Goal: Task Accomplishment & Management: Complete application form

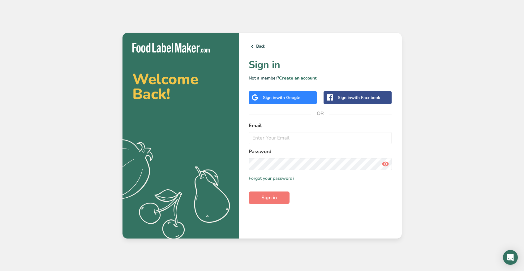
click at [273, 131] on div "Email" at bounding box center [320, 133] width 143 height 22
click at [271, 137] on input "email" at bounding box center [320, 138] width 143 height 12
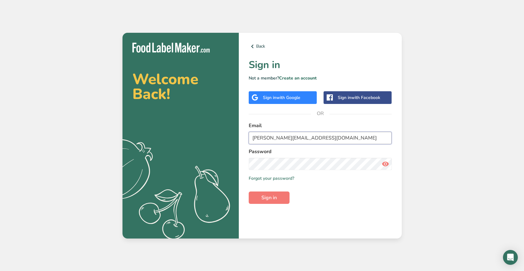
type input "[PERSON_NAME][EMAIL_ADDRESS][DOMAIN_NAME]"
click at [249, 191] on button "Sign in" at bounding box center [269, 197] width 41 height 12
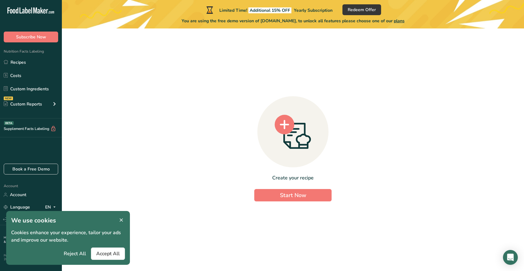
click at [123, 218] on icon at bounding box center [121, 220] width 6 height 9
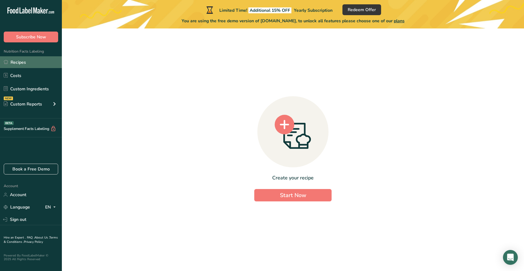
click at [30, 61] on link "Recipes" at bounding box center [31, 62] width 62 height 12
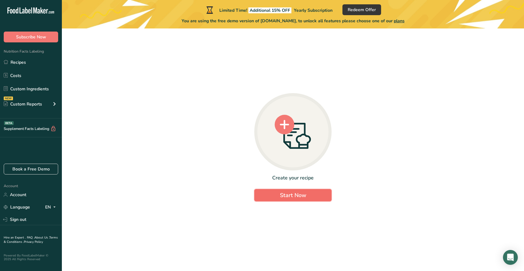
click at [299, 195] on span "Start Now" at bounding box center [293, 194] width 26 height 7
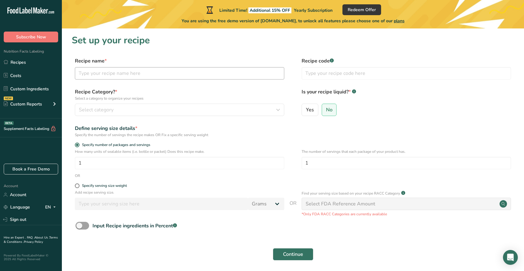
drag, startPoint x: 140, startPoint y: 82, endPoint x: 141, endPoint y: 79, distance: 3.2
click at [140, 82] on div "Recipe name * Recipe code .a-a{fill:#347362;}.b-a{fill:#fff;}" at bounding box center [293, 70] width 442 height 26
click at [143, 75] on input "text" at bounding box center [179, 73] width 209 height 12
type input "Luteal Clusters"
click at [193, 115] on button "Select category" at bounding box center [179, 110] width 209 height 12
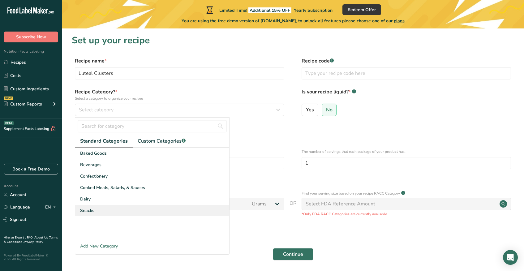
click at [162, 207] on div "Snacks" at bounding box center [152, 210] width 154 height 11
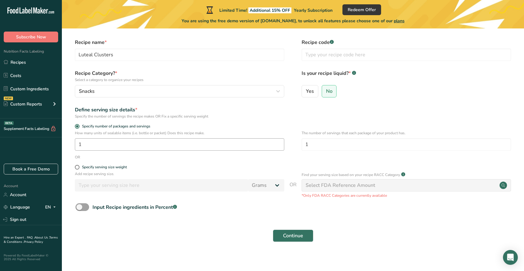
scroll to position [23, 0]
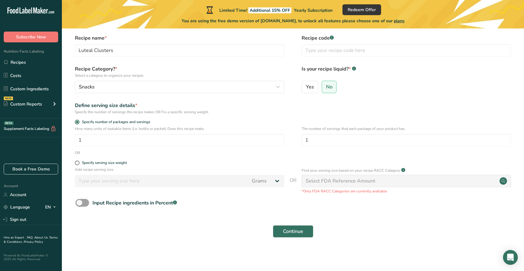
click at [191, 155] on div "OR" at bounding box center [293, 153] width 442 height 6
click at [111, 166] on div "Specify serving size weight" at bounding box center [179, 164] width 209 height 6
click at [111, 163] on div "Specify serving size weight" at bounding box center [104, 163] width 45 height 5
click at [79, 163] on input "Specify serving size weight" at bounding box center [77, 163] width 4 height 4
radio input "true"
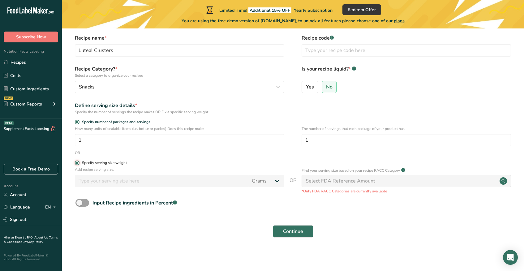
radio input "false"
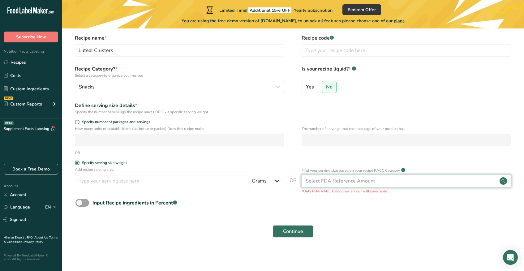
click at [364, 184] on div "Select FDA Reference Amount" at bounding box center [341, 180] width 70 height 7
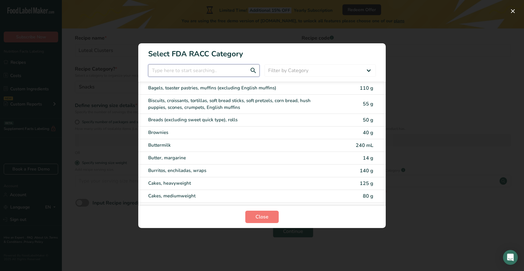
click at [179, 68] on input "RACC Category Selection Modal" at bounding box center [203, 70] width 111 height 12
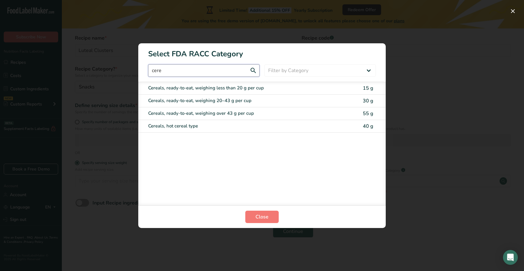
click at [224, 72] on input "cere" at bounding box center [203, 70] width 111 height 12
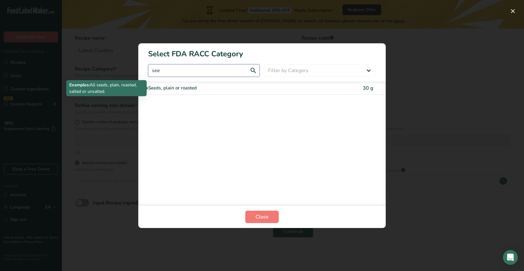
type input "see"
click at [206, 84] on div "Seeds, plain or roasted" at bounding box center [236, 87] width 176 height 7
type input "30"
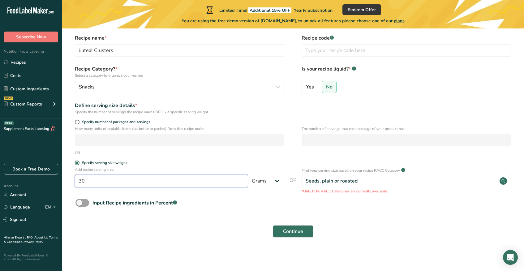
drag, startPoint x: 178, startPoint y: 183, endPoint x: 49, endPoint y: 181, distance: 129.0
click at [49, 181] on div ".a-20{fill:#fff;} Subscribe Now Nutrition Facts Labeling Recipes Costs Custom I…" at bounding box center [262, 124] width 524 height 294
click at [76, 121] on span at bounding box center [77, 122] width 5 height 5
click at [76, 121] on input "Specify number of packages and servings" at bounding box center [77, 122] width 4 height 4
radio input "true"
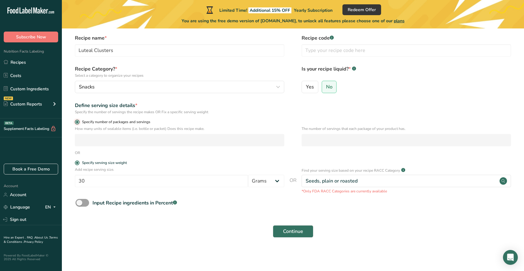
radio input "false"
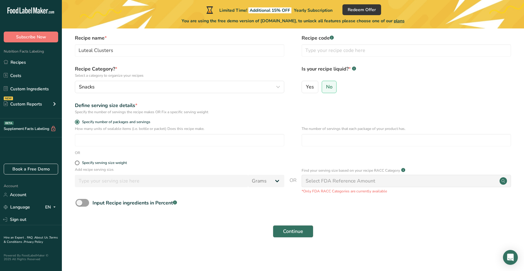
click at [96, 133] on div "How many units of sealable items (i.e. bottle or packet) Does this recipe make." at bounding box center [179, 136] width 209 height 20
click at [96, 141] on input "number" at bounding box center [179, 140] width 209 height 12
type input "1"
click at [357, 141] on input "number" at bounding box center [406, 140] width 209 height 12
type input "3"
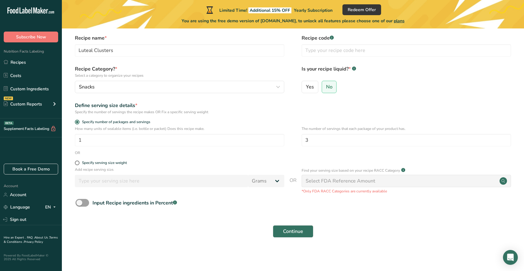
click at [332, 183] on div "Select FDA Reference Amount" at bounding box center [341, 180] width 70 height 7
click at [331, 157] on form "Recipe name * Luteal Clusters Recipe code .a-a{fill:#347362;}.b-a{fill:#fff;} R…" at bounding box center [293, 137] width 442 height 207
click at [78, 163] on span at bounding box center [77, 163] width 5 height 5
click at [78, 163] on input "Specify serving size weight" at bounding box center [77, 163] width 4 height 4
radio input "true"
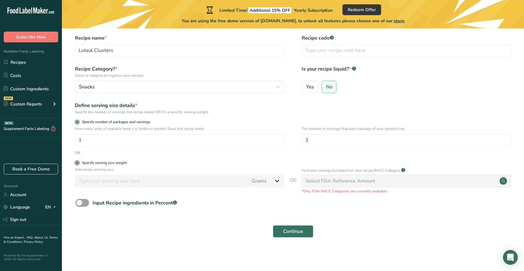
radio input "false"
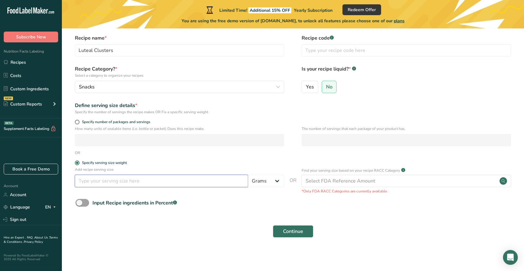
click at [143, 182] on input "number" at bounding box center [161, 181] width 173 height 12
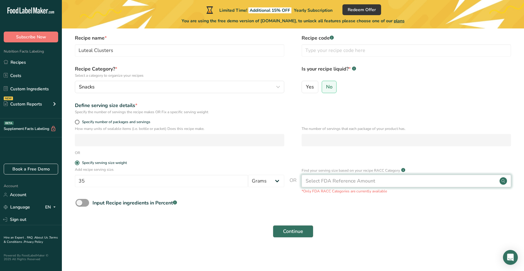
click at [318, 182] on div "Select FDA Reference Amount" at bounding box center [341, 180] width 70 height 7
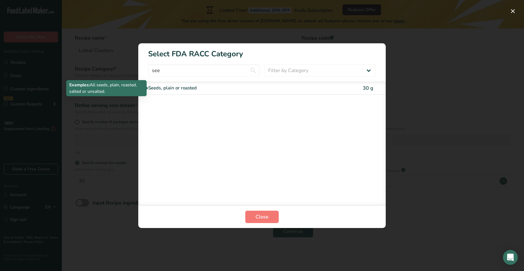
click at [226, 89] on div "Seeds, plain or roasted" at bounding box center [236, 87] width 176 height 7
type input "30"
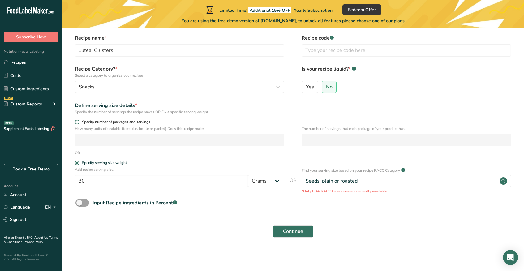
click at [79, 123] on span at bounding box center [77, 122] width 5 height 5
click at [79, 123] on input "Specify number of packages and servings" at bounding box center [77, 122] width 4 height 4
radio input "true"
radio input "false"
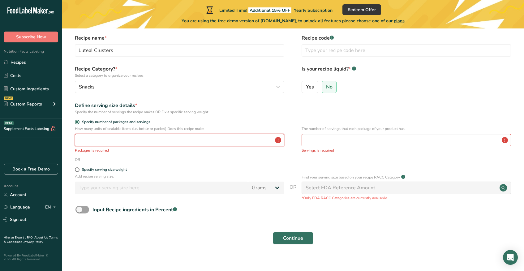
click at [97, 143] on input "number" at bounding box center [179, 140] width 209 height 12
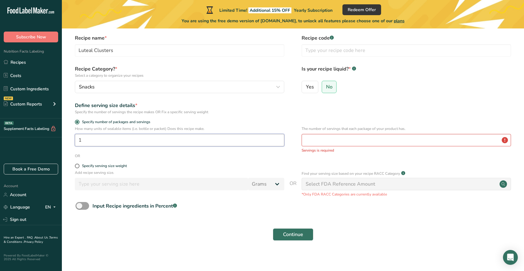
type input "1"
click at [320, 138] on input "number" at bounding box center [406, 140] width 209 height 12
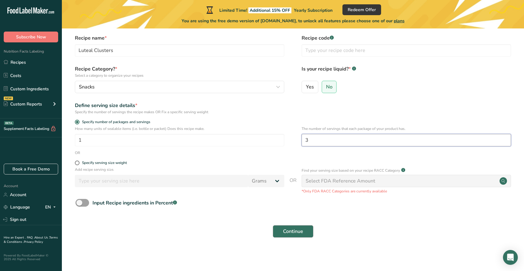
type input "3"
click at [302, 232] on span "Continue" at bounding box center [293, 231] width 20 height 7
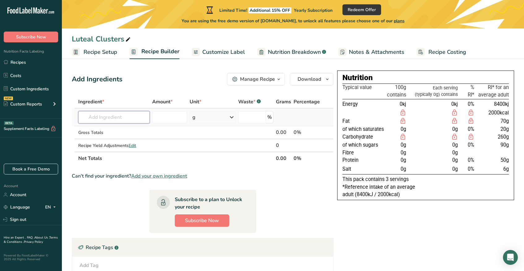
click at [124, 116] on input "text" at bounding box center [113, 117] width 71 height 12
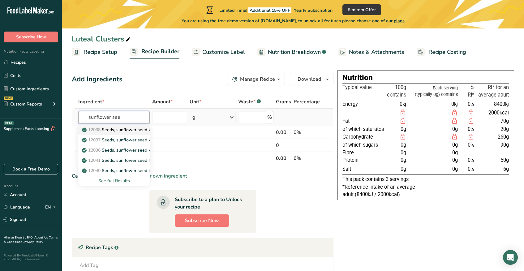
type input "sunflower see"
click at [118, 126] on p "12038 Seeds, sunflower seed kernels, oil roasted, without salt" at bounding box center [147, 129] width 129 height 6
type input "Seeds, sunflower seed kernels, oil roasted, without salt"
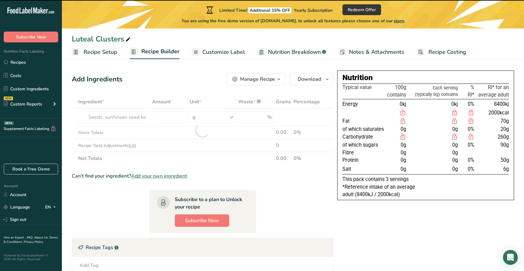
type input "0"
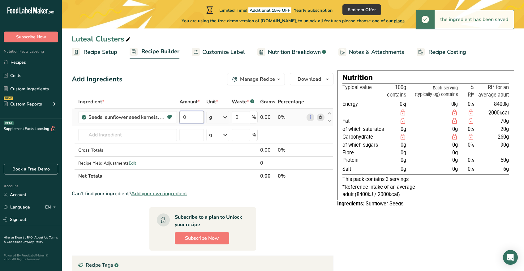
click at [191, 118] on input "0" at bounding box center [191, 117] width 24 height 12
drag, startPoint x: 191, startPoint y: 118, endPoint x: 178, endPoint y: 118, distance: 13.3
click at [178, 118] on td "0" at bounding box center [191, 118] width 27 height 18
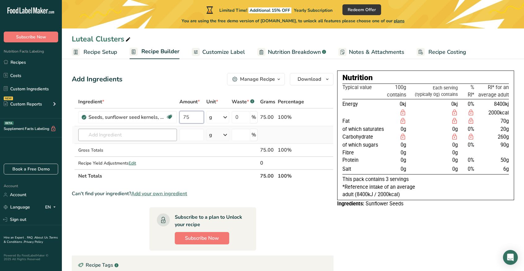
type input "75"
click at [137, 137] on div "Ingredient * Amount * Unit * Waste * .a-a{fill:#347362;}.b-a{fill:#fff;} Grams …" at bounding box center [203, 138] width 262 height 87
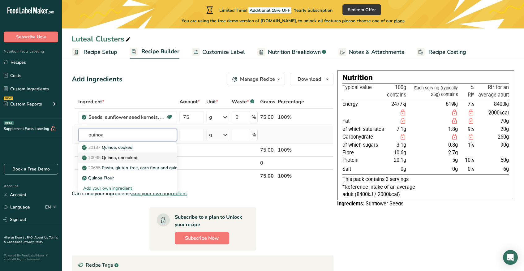
type input "quinoa"
click at [147, 157] on div "20035 Quinoa, uncooked" at bounding box center [122, 157] width 79 height 6
type input "Quinoa, uncooked"
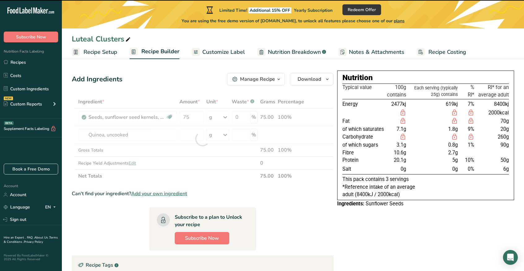
type input "0"
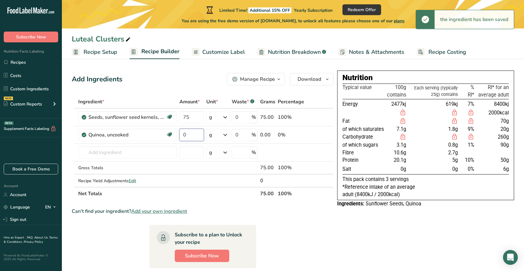
click at [192, 137] on input "0" at bounding box center [191, 135] width 24 height 12
click at [190, 133] on input "0" at bounding box center [191, 135] width 24 height 12
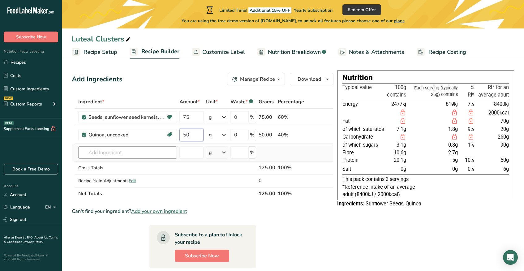
type input "50"
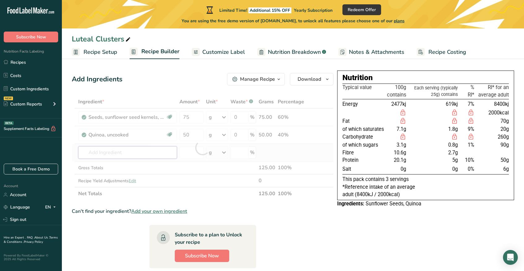
click at [120, 153] on div "Ingredient * Amount * Unit * Waste * .a-a{fill:#347362;}.b-a{fill:#fff;} Grams …" at bounding box center [203, 147] width 262 height 105
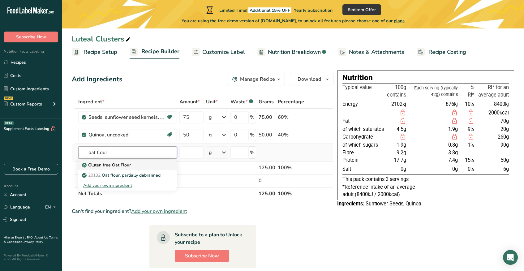
type input "oat flour"
click at [120, 162] on p "Gluten free Oat Flour" at bounding box center [107, 165] width 48 height 6
type input "Gluten free Oat Flour"
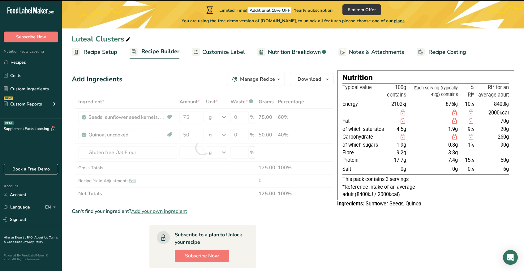
type input "0"
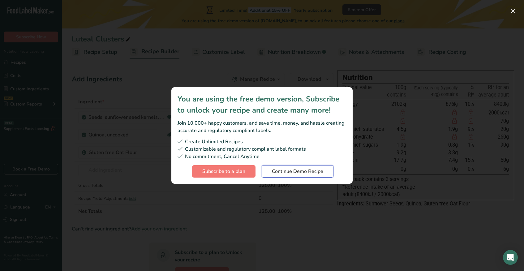
click at [302, 174] on span "Continue Demo Recipe" at bounding box center [297, 171] width 51 height 7
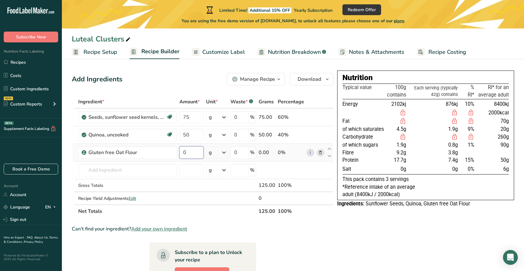
drag, startPoint x: 193, startPoint y: 154, endPoint x: 179, endPoint y: 154, distance: 14.5
click at [179, 154] on td "0" at bounding box center [191, 153] width 27 height 18
type input "25"
click at [147, 169] on div "Ingredient * Amount * Unit * Waste * .a-a{fill:#347362;}.b-a{fill:#fff;} Grams …" at bounding box center [203, 156] width 262 height 122
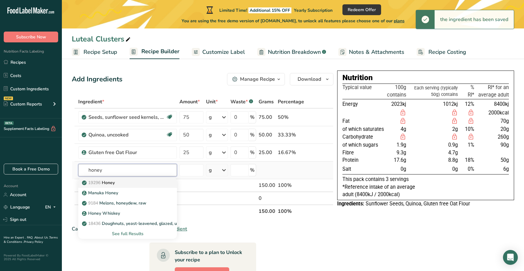
type input "honey"
click at [143, 183] on div "19296 Honey" at bounding box center [122, 182] width 79 height 6
type input "Honey"
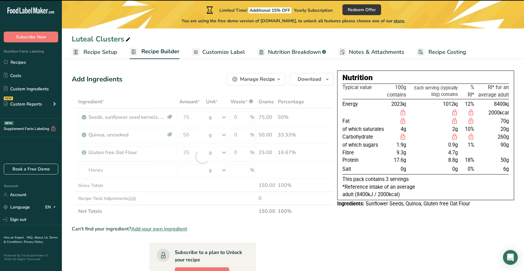
type input "0"
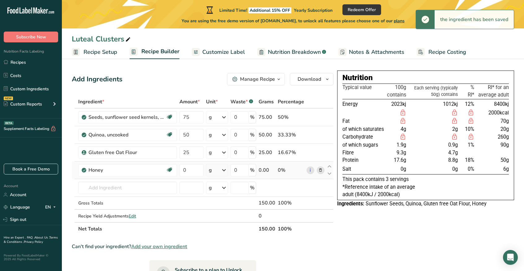
click at [214, 171] on div "g" at bounding box center [217, 170] width 22 height 12
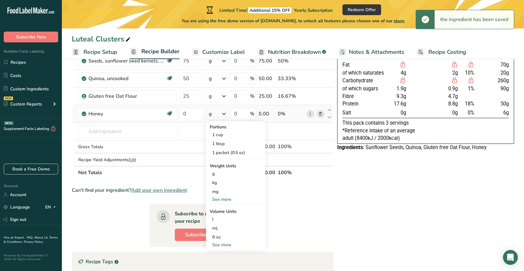
scroll to position [56, 0]
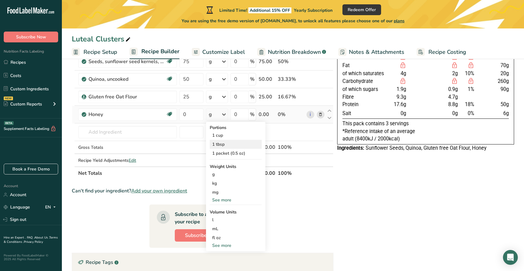
click at [229, 142] on div "1 tbsp" at bounding box center [236, 144] width 52 height 9
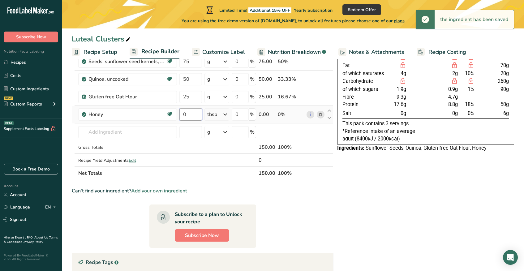
drag, startPoint x: 188, startPoint y: 113, endPoint x: 180, endPoint y: 113, distance: 8.0
click at [180, 113] on input "0" at bounding box center [190, 114] width 23 height 12
type input "2"
click at [134, 135] on div "Ingredient * Amount * Unit * Waste * .a-a{fill:#347362;}.b-a{fill:#fff;} Grams …" at bounding box center [203, 110] width 262 height 140
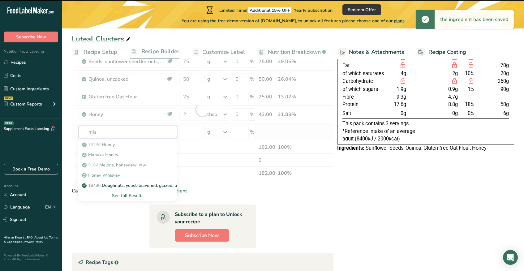
type input "miso"
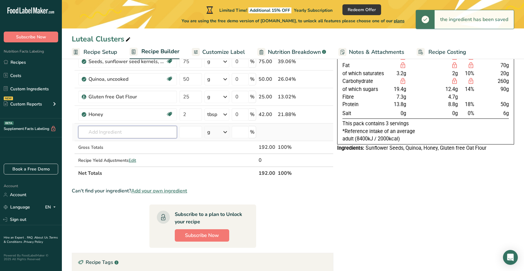
click at [131, 135] on input "text" at bounding box center [127, 132] width 99 height 12
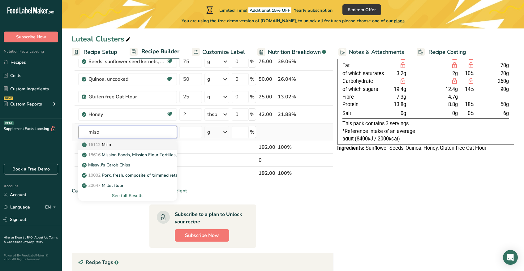
type input "miso"
click at [130, 140] on link "16112 Miso" at bounding box center [127, 144] width 99 height 10
type input "Miso"
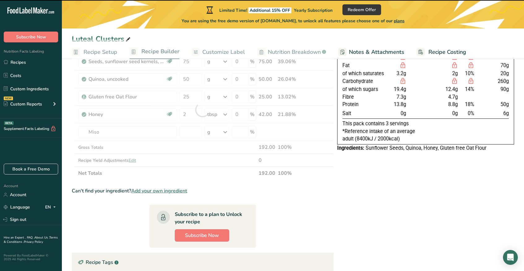
type input "0"
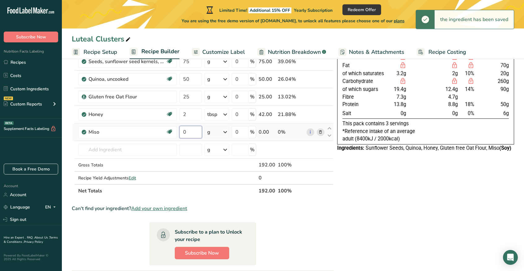
click at [195, 132] on input "0" at bounding box center [190, 132] width 23 height 12
type input "1"
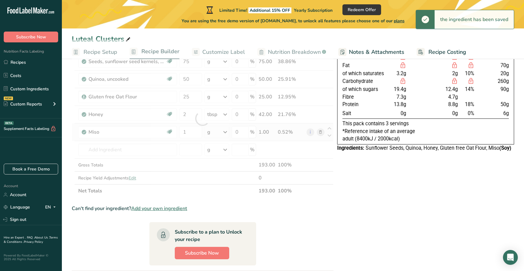
click at [212, 131] on div "Ingredient * Amount * Unit * Waste * .a-a{fill:#347362;}.b-a{fill:#fff;} Grams …" at bounding box center [203, 119] width 262 height 158
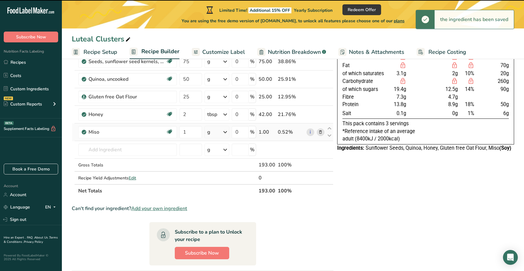
click at [219, 133] on div "g" at bounding box center [216, 132] width 24 height 12
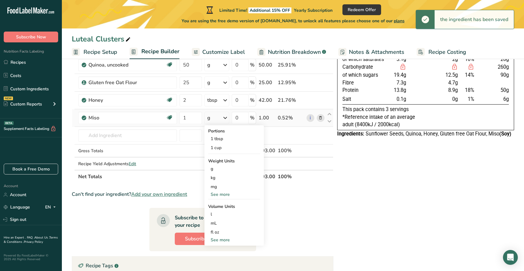
click at [229, 242] on div "See more" at bounding box center [234, 240] width 52 height 6
select select "22"
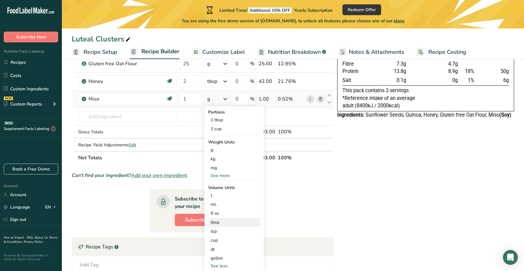
scroll to position [90, 0]
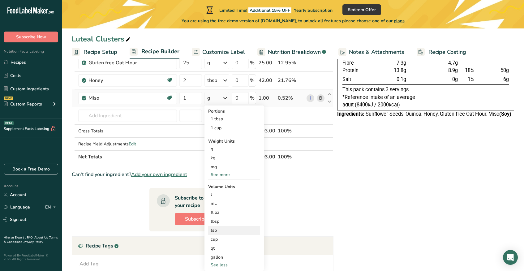
click at [227, 229] on div "tsp" at bounding box center [234, 230] width 47 height 6
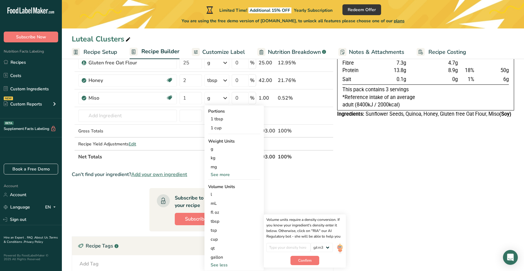
click at [296, 185] on section "Ingredient * Amount * Unit * Waste * .a-a{fill:#347362;}.b-a{fill:#fff;} Grams …" at bounding box center [203, 180] width 262 height 349
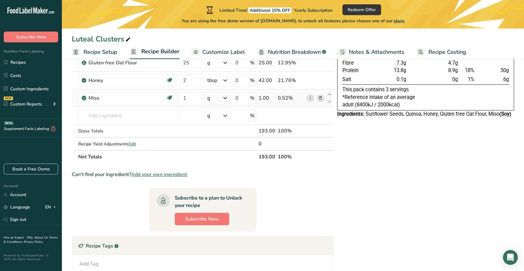
click at [221, 100] on div "g" at bounding box center [216, 98] width 24 height 12
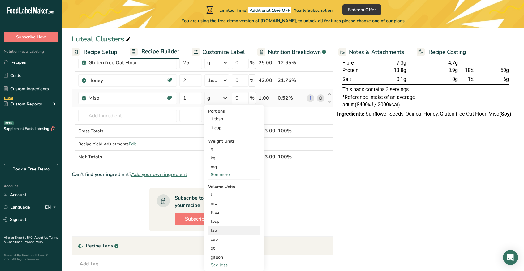
click at [227, 233] on div "tsp" at bounding box center [234, 230] width 47 height 6
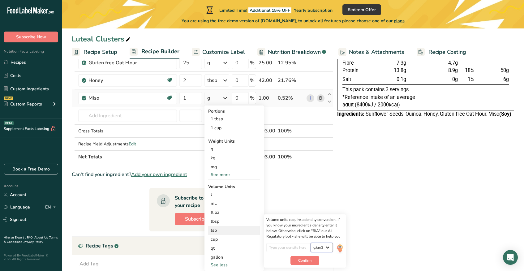
click at [325, 250] on select "lb/ft3 g/cm3" at bounding box center [321, 247] width 22 height 9
click at [219, 120] on div "1 tbsp" at bounding box center [234, 118] width 52 height 9
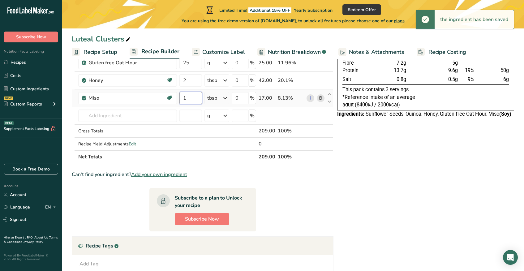
drag, startPoint x: 190, startPoint y: 100, endPoint x: 180, endPoint y: 99, distance: 9.4
click at [180, 99] on input "1" at bounding box center [190, 98] width 23 height 12
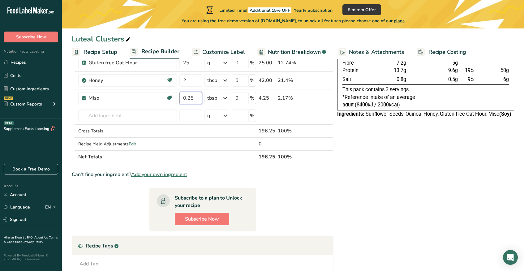
type input "0.25"
click at [242, 160] on div "Ingredient * Amount * Unit * Waste * .a-a{fill:#347362;}.b-a{fill:#fff;} Grams …" at bounding box center [203, 85] width 262 height 158
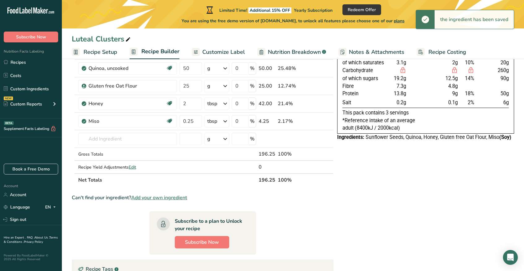
scroll to position [58, 0]
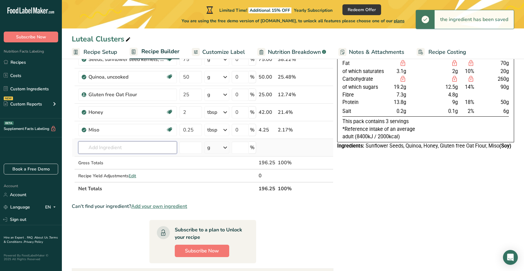
click at [123, 150] on input "text" at bounding box center [127, 147] width 99 height 12
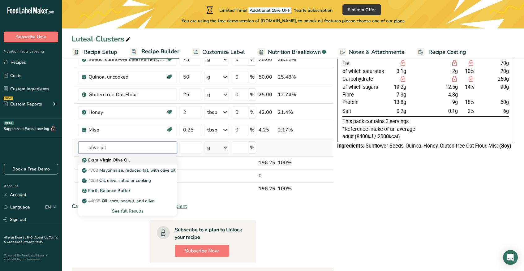
type input "olive oil"
click at [126, 159] on p "Extra Virgin Olive Oil" at bounding box center [106, 160] width 46 height 6
type input "Extra Virgin Olive Oil"
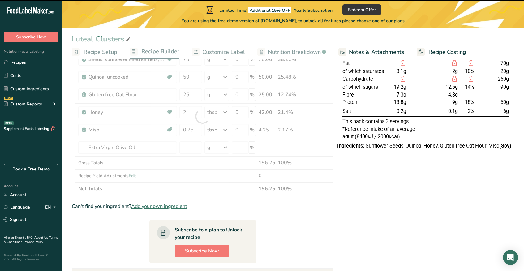
type input "0"
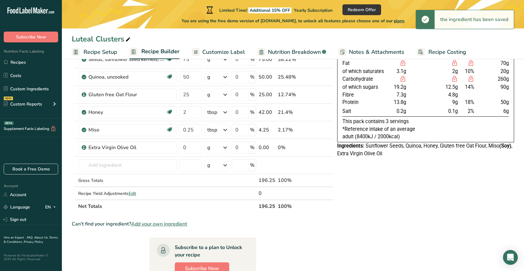
click at [212, 149] on div "g" at bounding box center [216, 147] width 24 height 12
click at [229, 197] on div "See more" at bounding box center [234, 196] width 52 height 6
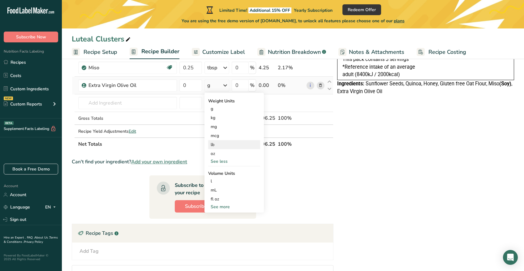
scroll to position [124, 0]
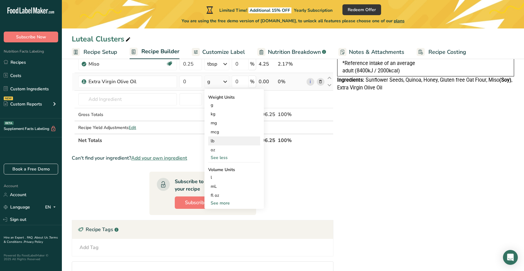
click at [229, 204] on div "See more" at bounding box center [234, 203] width 52 height 6
click at [229, 204] on div "tbsp" at bounding box center [234, 204] width 47 height 6
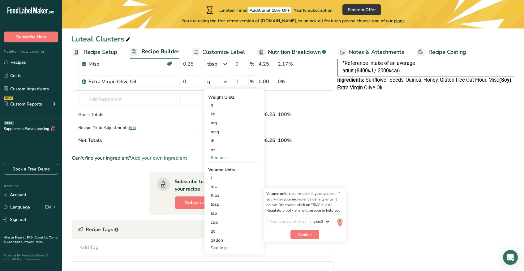
click at [275, 161] on div "Can't find your ingredient? Add your own ingredient" at bounding box center [203, 157] width 262 height 7
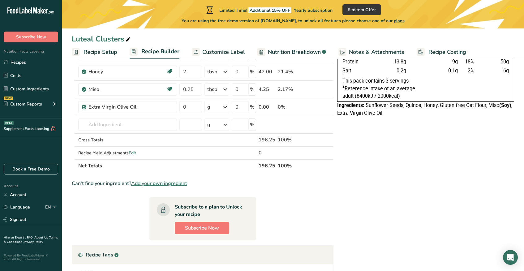
scroll to position [70, 0]
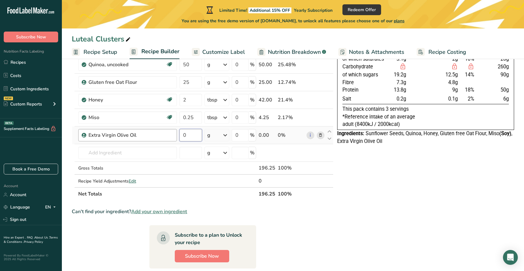
drag, startPoint x: 191, startPoint y: 135, endPoint x: 171, endPoint y: 134, distance: 20.8
click at [171, 134] on tr "Extra Virgin Olive Oil 0 g Weight Units g kg mg mcg lb oz See less Volume Units…" at bounding box center [202, 135] width 261 height 18
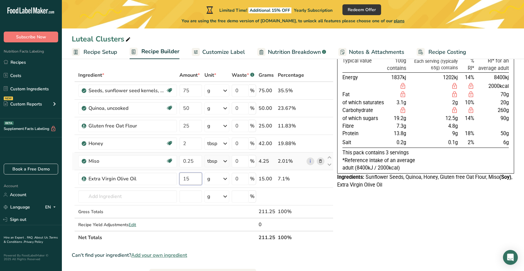
scroll to position [20, 0]
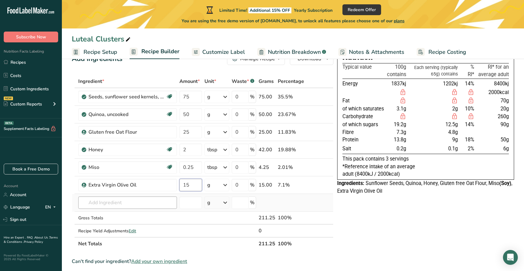
type input "15"
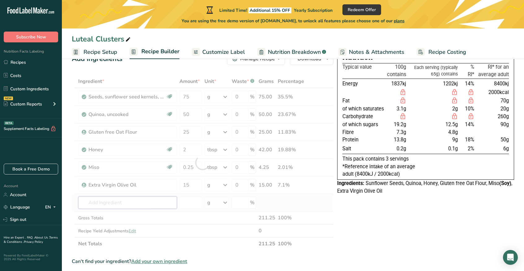
click at [133, 206] on div "Ingredient * Amount * Unit * Waste * .a-a{fill:#347362;}.b-a{fill:#fff;} Grams …" at bounding box center [203, 162] width 262 height 175
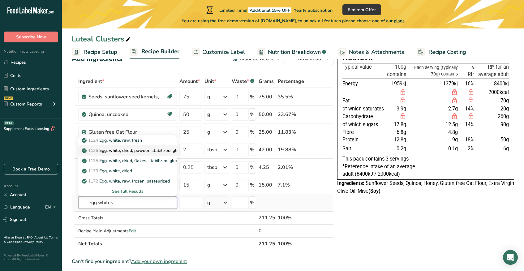
type input "egg whites"
click at [129, 151] on p "1136 Egg, white, dried, powder, stabilized, glucose reduced" at bounding box center [144, 150] width 122 height 6
type input "Egg, white, dried, powder, stabilized, glucose reduced"
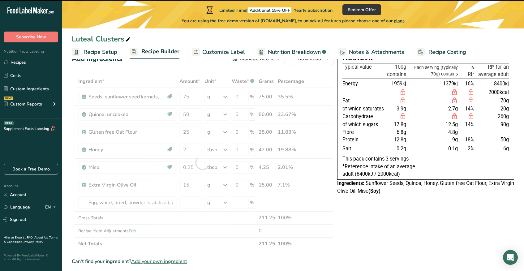
type input "0"
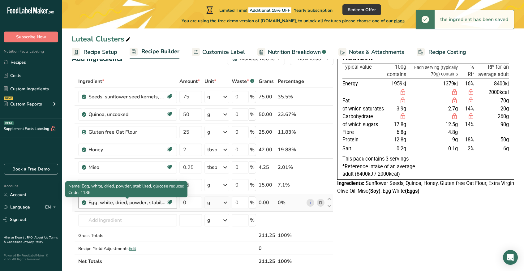
click at [155, 203] on div "Egg, white, dried, powder, stabilized, glucose reduced" at bounding box center [126, 202] width 77 height 7
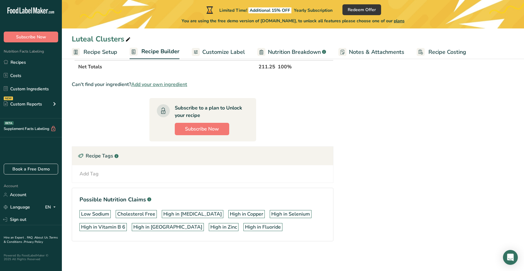
scroll to position [0, 0]
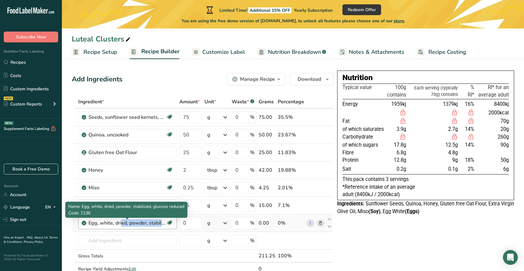
click at [144, 221] on div "Egg, white, dried, powder, stabilized, glucose reduced" at bounding box center [126, 222] width 77 height 7
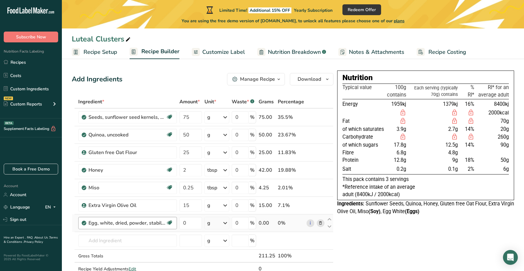
click at [144, 221] on div "Egg, white, dried, powder, stabilized, glucose reduced" at bounding box center [126, 222] width 77 height 7
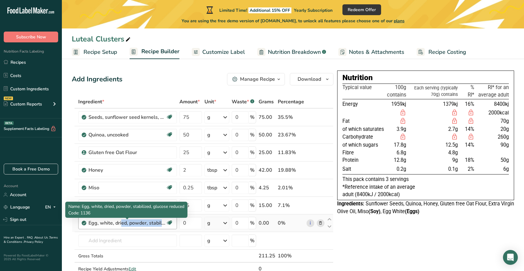
click at [144, 221] on div "Egg, white, dried, powder, stabilized, glucose reduced" at bounding box center [126, 222] width 77 height 7
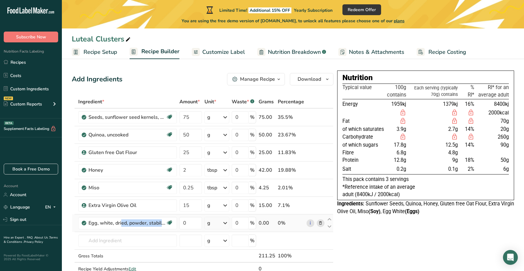
click at [321, 223] on icon at bounding box center [320, 223] width 4 height 6
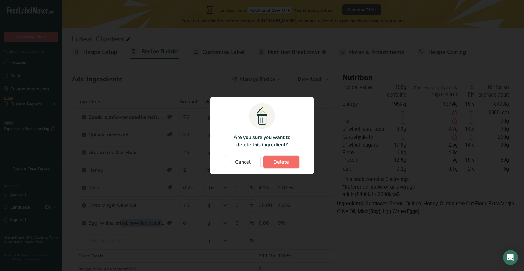
click at [275, 164] on span "Delete" at bounding box center [280, 161] width 15 height 7
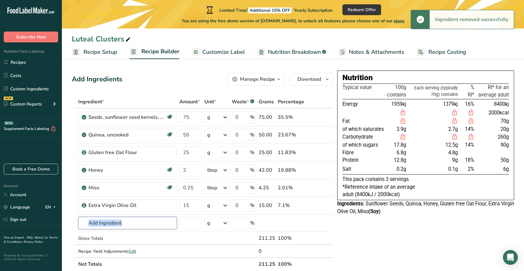
click at [134, 223] on input "text" at bounding box center [127, 223] width 99 height 12
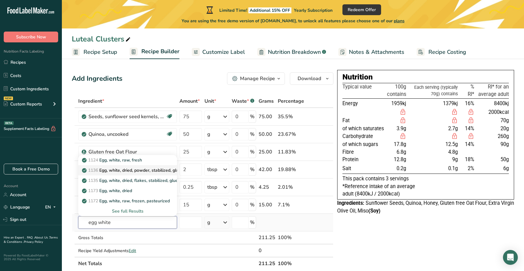
type input "egg white"
click at [151, 168] on p "1136 Egg, white, dried, powder, stabilized, glucose reduced" at bounding box center [144, 170] width 122 height 6
type input "Egg, white, dried, powder, stabilized, glucose reduced"
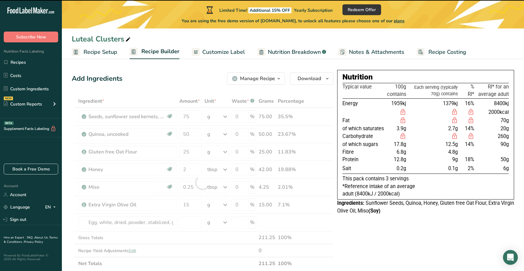
type input "0"
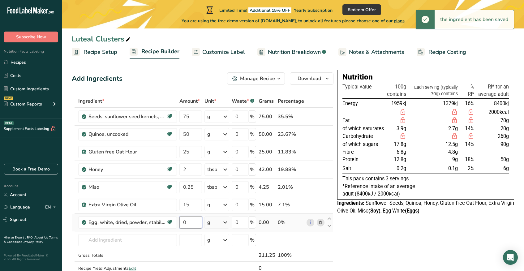
drag, startPoint x: 194, startPoint y: 224, endPoint x: 183, endPoint y: 224, distance: 11.1
click at [183, 224] on input "0" at bounding box center [190, 222] width 23 height 12
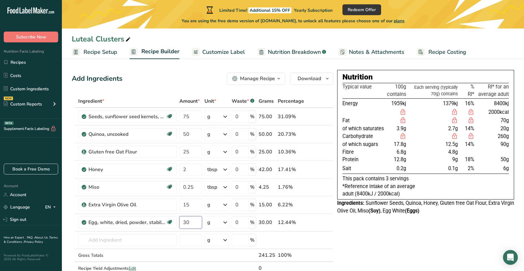
type input "30"
click at [360, 251] on div "Nutrition Typical value 100g contains Each serving (typically 70g) contains % R…" at bounding box center [425, 272] width 177 height 405
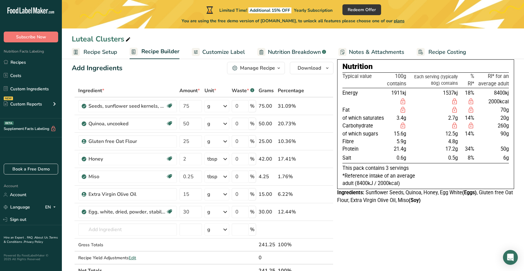
scroll to position [1, 0]
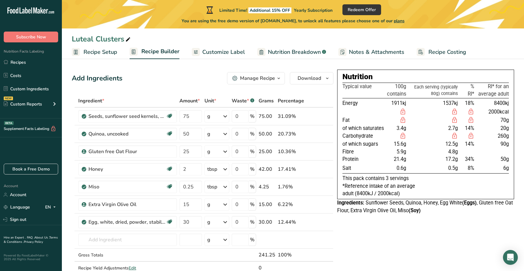
click at [275, 81] on span "button" at bounding box center [278, 78] width 7 height 7
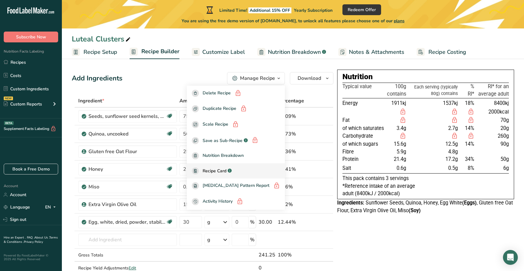
click at [262, 175] on link "Recipe Card .a-a{fill:#347362;}.b-a{fill:#fff;}" at bounding box center [236, 170] width 98 height 15
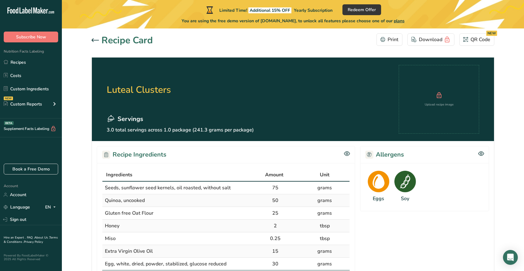
click at [97, 40] on icon at bounding box center [95, 40] width 7 height 4
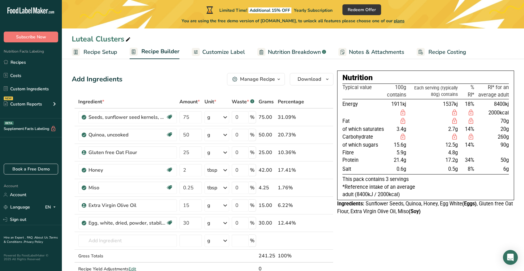
click at [101, 52] on span "Recipe Setup" at bounding box center [101, 52] width 34 height 8
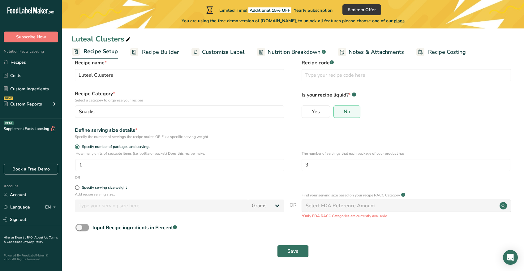
scroll to position [13, 0]
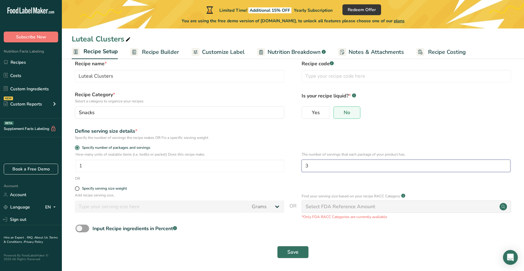
drag, startPoint x: 320, startPoint y: 164, endPoint x: 305, endPoint y: 164, distance: 15.2
click at [305, 164] on input "3" at bounding box center [406, 166] width 209 height 12
type input "8.001"
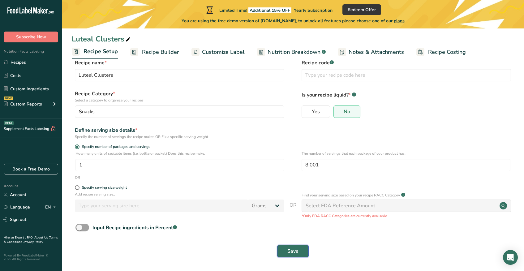
click at [298, 249] on button "Save" at bounding box center [293, 251] width 32 height 12
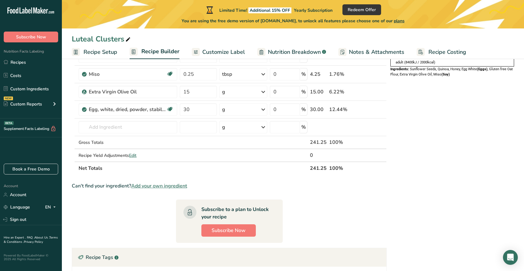
scroll to position [156, 0]
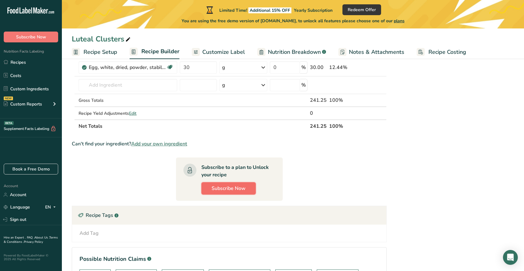
click at [230, 186] on span "Subscribe Now" at bounding box center [229, 188] width 34 height 7
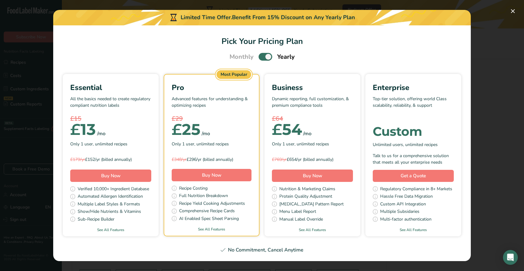
click at [261, 57] on span "Pick Your Pricing Plan Modal" at bounding box center [266, 57] width 14 height 8
click at [261, 57] on input "Pick Your Pricing Plan Modal" at bounding box center [261, 57] width 4 height 4
checkbox input "false"
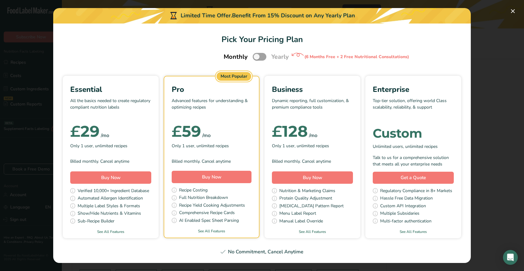
click at [151, 144] on div "Only 1 user, unlimited recipes" at bounding box center [110, 145] width 81 height 9
click at [110, 174] on span "Buy Now" at bounding box center [110, 177] width 19 height 6
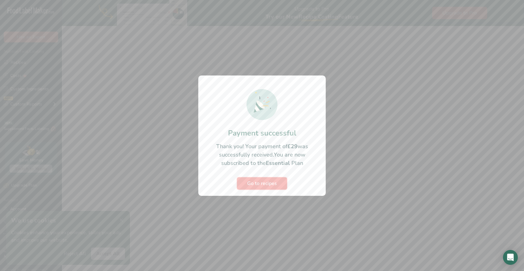
click at [263, 185] on span "Go to recipes" at bounding box center [262, 183] width 30 height 7
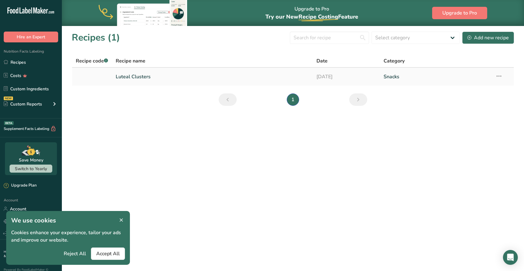
click at [130, 78] on link "Luteal Clusters" at bounding box center [213, 76] width 194 height 13
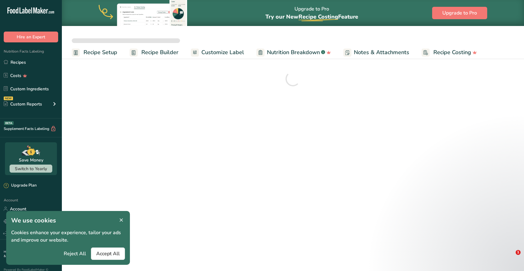
click at [112, 90] on div at bounding box center [293, 79] width 442 height 22
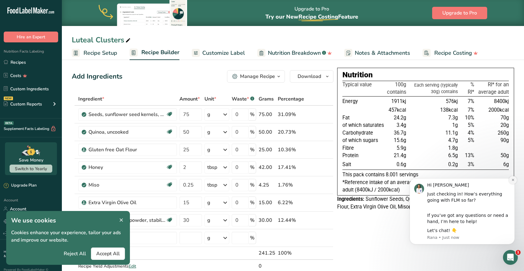
click at [512, 176] on button "Dismiss notification" at bounding box center [513, 180] width 8 height 8
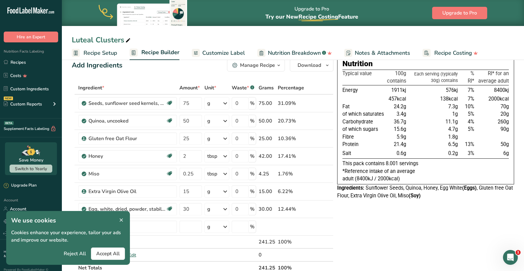
scroll to position [15, 0]
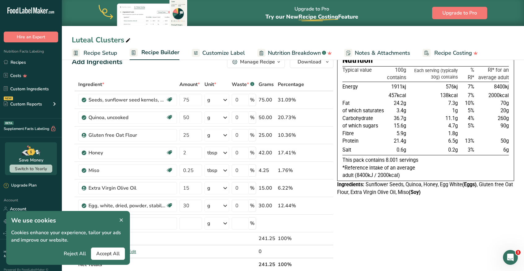
click at [123, 223] on icon at bounding box center [121, 220] width 6 height 9
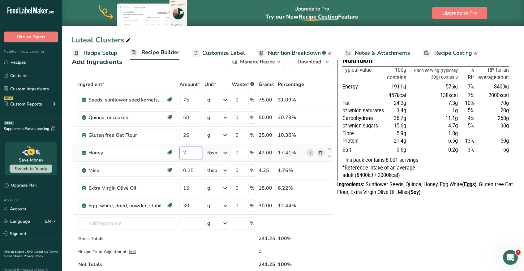
drag, startPoint x: 186, startPoint y: 155, endPoint x: 179, endPoint y: 154, distance: 7.8
click at [179, 154] on td "2" at bounding box center [190, 153] width 25 height 18
type input "1.5"
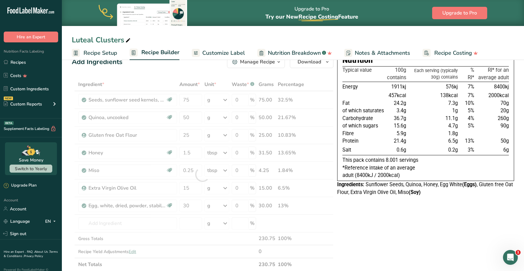
click at [350, 234] on div "Nutrition Typical value 100g contains Each serving (typically 30g) contains % R…" at bounding box center [425, 266] width 177 height 426
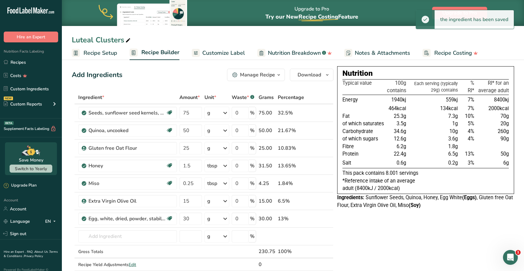
scroll to position [1, 0]
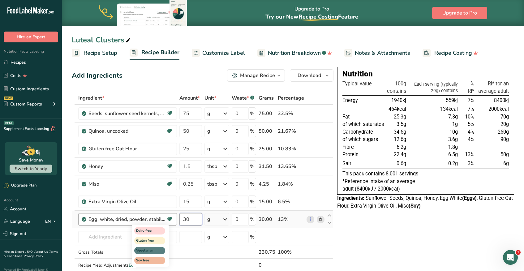
drag, startPoint x: 194, startPoint y: 219, endPoint x: 170, endPoint y: 220, distance: 23.5
click at [171, 220] on tr "Egg, white, dried, powder, stabilized, glucose reduced Dairy free Gluten free V…" at bounding box center [202, 220] width 261 height 18
type input "50"
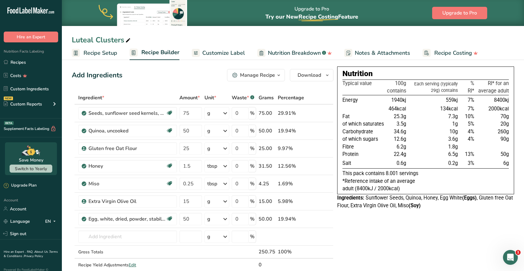
drag, startPoint x: 193, startPoint y: 168, endPoint x: 188, endPoint y: 167, distance: 5.3
click at [188, 167] on input "1.5" at bounding box center [190, 166] width 23 height 12
drag, startPoint x: 195, startPoint y: 168, endPoint x: 188, endPoint y: 169, distance: 7.2
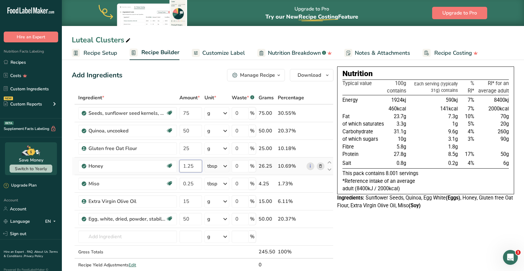
click at [188, 169] on input "1.25" at bounding box center [190, 166] width 23 height 12
type input "1.5"
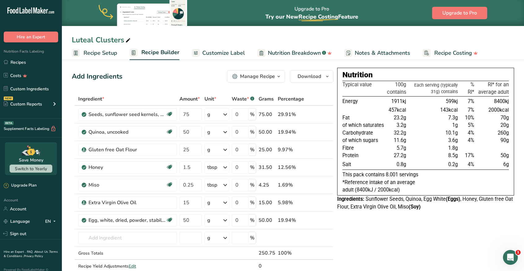
scroll to position [5, 0]
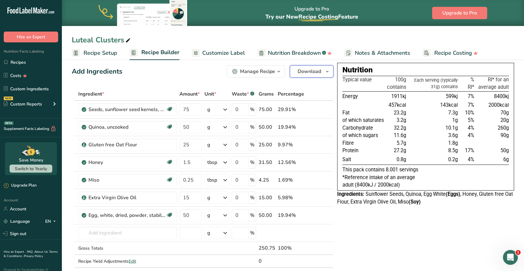
click at [306, 75] on span "Download" at bounding box center [310, 71] width 24 height 7
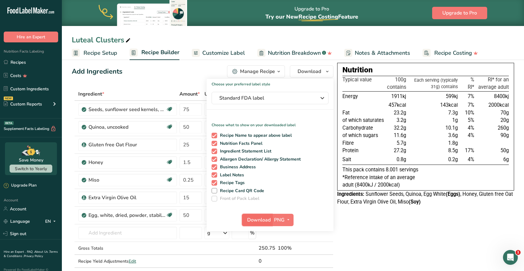
click at [266, 224] on button "Download" at bounding box center [257, 220] width 30 height 12
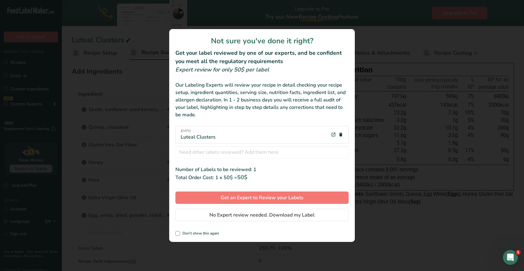
click at [375, 219] on div "review labels modal" at bounding box center [262, 135] width 524 height 271
click at [322, 216] on button "No Expert review needed. Download my Label" at bounding box center [261, 215] width 173 height 12
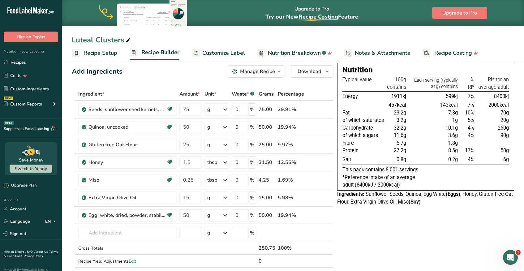
click at [272, 50] on span "Nutrition Breakdown" at bounding box center [294, 53] width 53 height 8
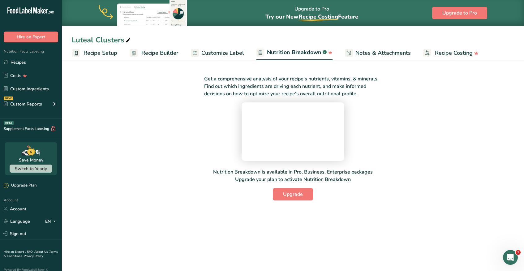
click at [222, 50] on span "Customize Label" at bounding box center [222, 53] width 43 height 8
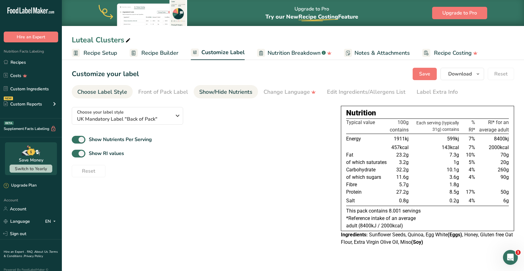
click at [218, 92] on div "Show/Hide Nutrients" at bounding box center [225, 92] width 53 height 8
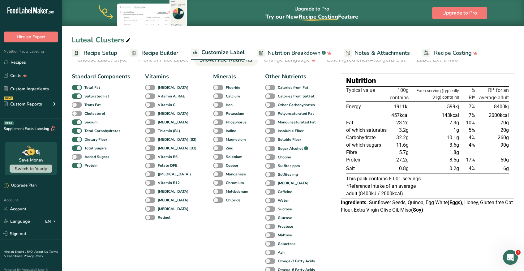
scroll to position [32, 0]
click at [213, 139] on span at bounding box center [218, 139] width 10 height 6
click at [213, 139] on input "Magnesium" at bounding box center [215, 139] width 4 height 4
checkbox input "true"
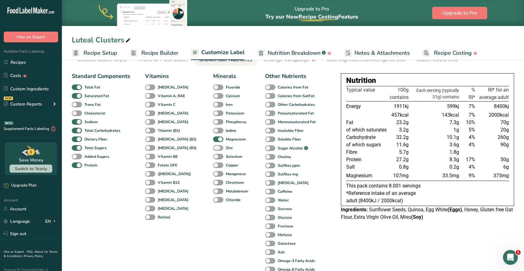
click at [213, 147] on span at bounding box center [218, 148] width 10 height 6
click at [213, 147] on input "Zinc" at bounding box center [215, 148] width 4 height 4
checkbox input "true"
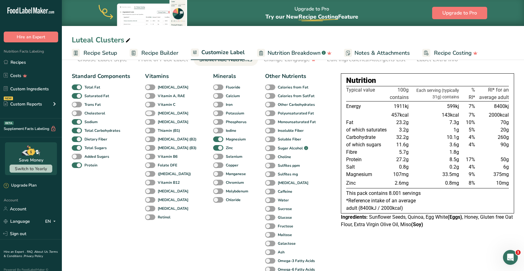
click at [168, 113] on b "[MEDICAL_DATA]" at bounding box center [173, 113] width 31 height 6
click at [149, 113] on input "[MEDICAL_DATA]" at bounding box center [147, 113] width 4 height 4
checkbox input "true"
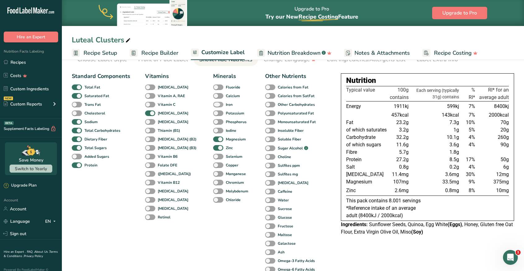
click at [213, 103] on span at bounding box center [218, 105] width 10 height 6
click at [213, 103] on input "Iron" at bounding box center [215, 104] width 4 height 4
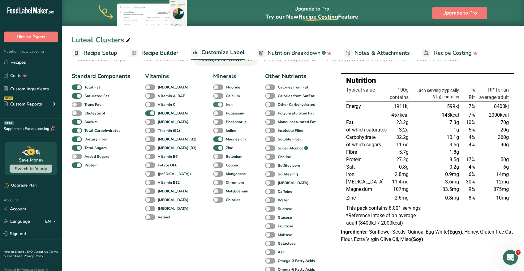
click at [213, 103] on span at bounding box center [218, 105] width 10 height 6
click at [213, 103] on input "Iron" at bounding box center [215, 104] width 4 height 4
checkbox input "false"
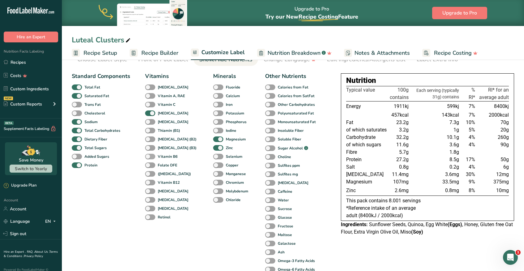
click at [164, 156] on b "Vitamin B6" at bounding box center [168, 157] width 20 height 6
click at [149, 156] on input "Vitamin B6" at bounding box center [147, 156] width 4 height 4
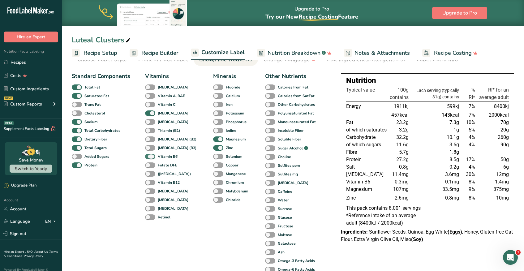
click at [164, 156] on b "Vitamin B6" at bounding box center [168, 157] width 20 height 6
click at [149, 156] on input "Vitamin B6" at bounding box center [147, 156] width 4 height 4
checkbox input "false"
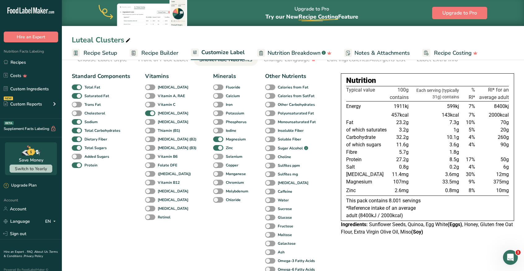
click at [213, 158] on span at bounding box center [218, 157] width 10 height 6
click at [213, 158] on input "Selenium" at bounding box center [215, 156] width 4 height 4
checkbox input "true"
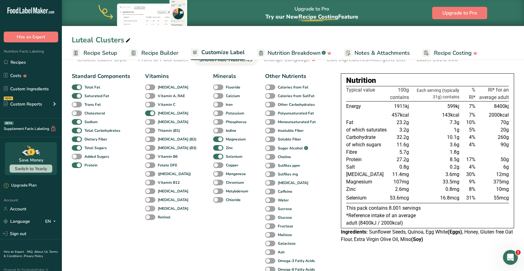
click at [180, 210] on b "[MEDICAL_DATA]" at bounding box center [173, 209] width 31 height 6
click at [149, 210] on input "[MEDICAL_DATA]" at bounding box center [147, 208] width 4 height 4
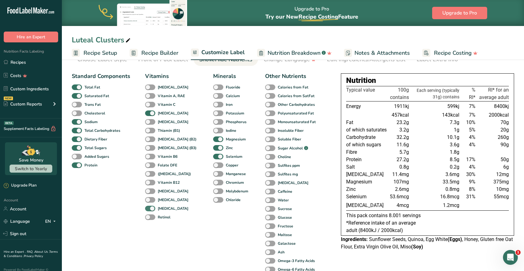
click at [180, 210] on b "[MEDICAL_DATA]" at bounding box center [173, 209] width 31 height 6
click at [149, 210] on input "[MEDICAL_DATA]" at bounding box center [147, 208] width 4 height 4
checkbox input "false"
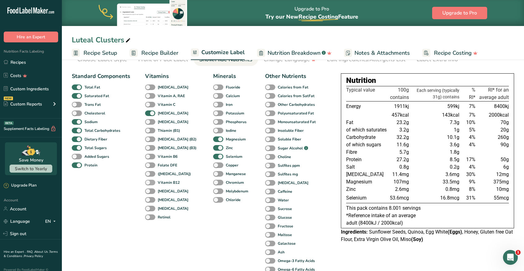
click at [165, 184] on b "Vitamin B12" at bounding box center [169, 183] width 22 height 6
click at [149, 184] on input "Vitamin B12" at bounding box center [147, 182] width 4 height 4
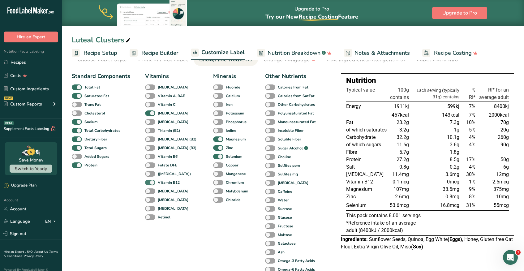
click at [165, 184] on b "Vitamin B12" at bounding box center [169, 183] width 22 height 6
click at [149, 184] on input "Vitamin B12" at bounding box center [147, 182] width 4 height 4
checkbox input "false"
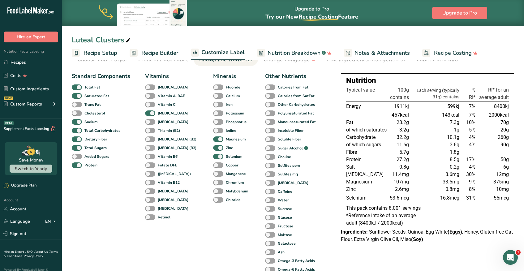
click at [166, 148] on b "[MEDICAL_DATA] (B3)" at bounding box center [177, 148] width 39 height 6
click at [149, 148] on input "[MEDICAL_DATA] (B3)" at bounding box center [147, 148] width 4 height 4
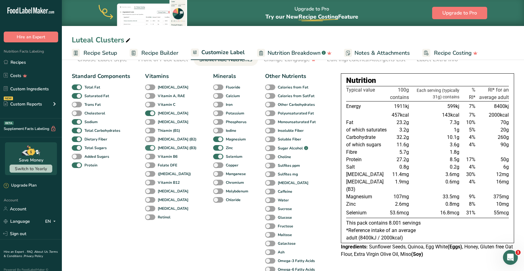
click at [166, 148] on b "[MEDICAL_DATA] (B3)" at bounding box center [177, 148] width 39 height 6
click at [149, 148] on input "[MEDICAL_DATA] (B3)" at bounding box center [147, 148] width 4 height 4
checkbox input "false"
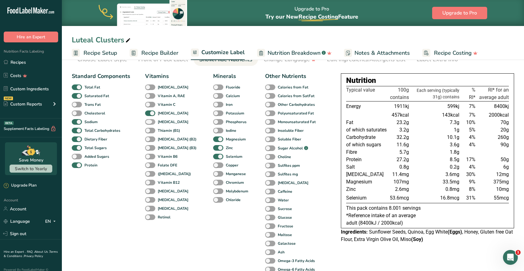
click at [171, 121] on b "[MEDICAL_DATA]" at bounding box center [173, 122] width 31 height 6
click at [149, 121] on input "[MEDICAL_DATA]" at bounding box center [147, 122] width 4 height 4
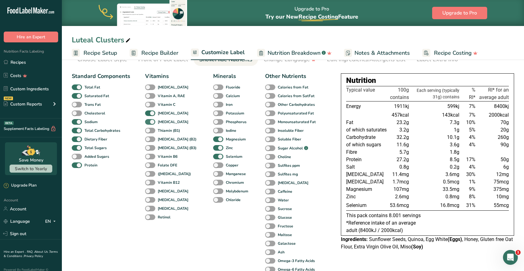
click at [171, 121] on b "[MEDICAL_DATA]" at bounding box center [173, 122] width 31 height 6
click at [149, 121] on input "[MEDICAL_DATA]" at bounding box center [147, 122] width 4 height 4
checkbox input "false"
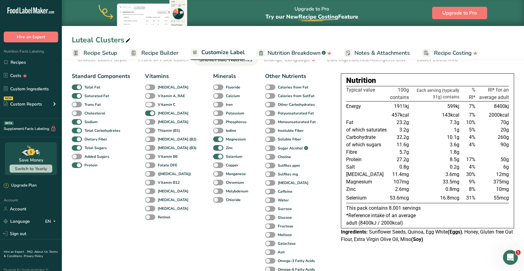
click at [166, 104] on b "Vitamin C" at bounding box center [167, 105] width 18 height 6
click at [149, 104] on input "Vitamin C" at bounding box center [147, 104] width 4 height 4
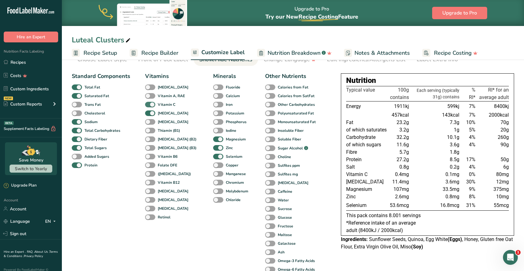
click at [166, 104] on b "Vitamin C" at bounding box center [167, 105] width 18 height 6
click at [149, 104] on input "Vitamin C" at bounding box center [147, 104] width 4 height 4
checkbox input "false"
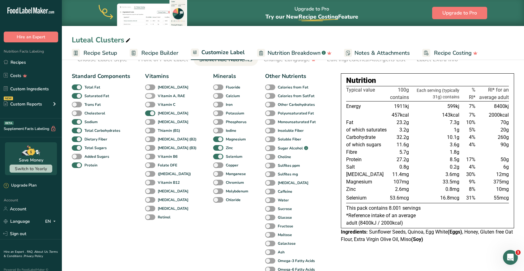
click at [166, 94] on b "Vitamin A, RAE" at bounding box center [171, 96] width 27 height 6
click at [149, 94] on input "Vitamin A, RAE" at bounding box center [147, 96] width 4 height 4
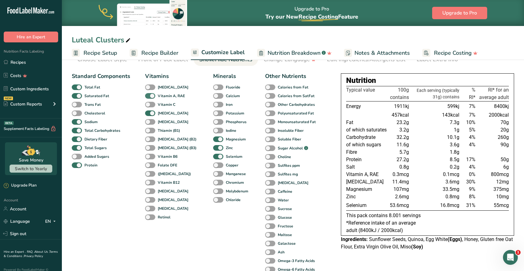
click at [166, 94] on b "Vitamin A, RAE" at bounding box center [171, 96] width 27 height 6
click at [149, 94] on input "Vitamin A, RAE" at bounding box center [147, 96] width 4 height 4
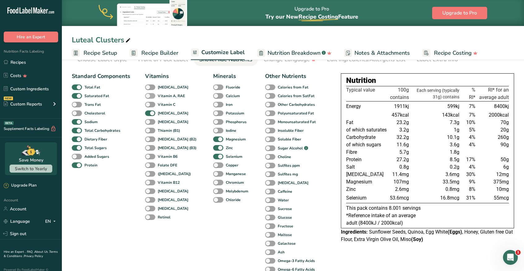
click at [166, 94] on b "Vitamin A, RAE" at bounding box center [171, 96] width 27 height 6
click at [149, 94] on input "Vitamin A, RAE" at bounding box center [147, 96] width 4 height 4
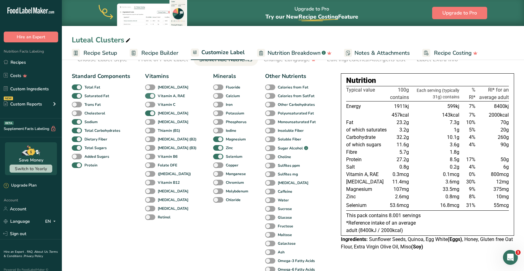
click at [166, 94] on b "Vitamin A, RAE" at bounding box center [171, 96] width 27 height 6
click at [149, 94] on input "Vitamin A, RAE" at bounding box center [147, 96] width 4 height 4
checkbox input "false"
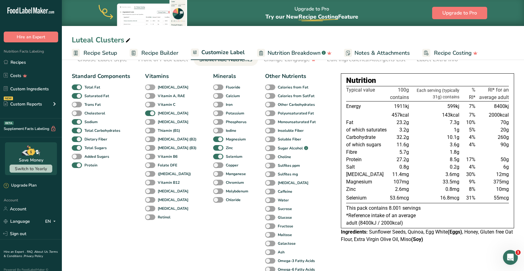
click at [164, 85] on b "[MEDICAL_DATA]" at bounding box center [173, 87] width 31 height 6
click at [149, 85] on input "[MEDICAL_DATA]" at bounding box center [147, 87] width 4 height 4
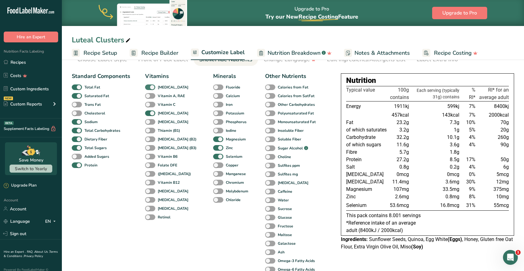
click at [164, 85] on b "[MEDICAL_DATA]" at bounding box center [173, 87] width 31 height 6
click at [149, 85] on input "[MEDICAL_DATA]" at bounding box center [147, 87] width 4 height 4
checkbox input "false"
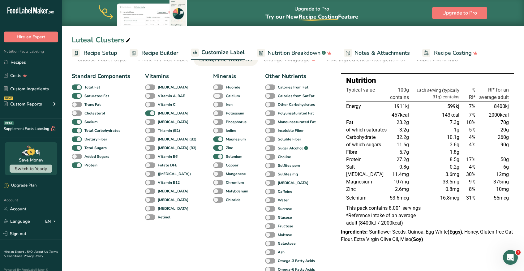
click at [226, 97] on b "Calcium" at bounding box center [233, 96] width 14 height 6
click at [217, 97] on input "Calcium" at bounding box center [215, 96] width 4 height 4
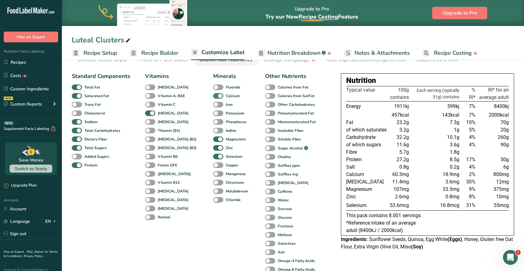
click at [226, 97] on b "Calcium" at bounding box center [233, 96] width 14 height 6
click at [217, 97] on input "Calcium" at bounding box center [215, 96] width 4 height 4
checkbox input "false"
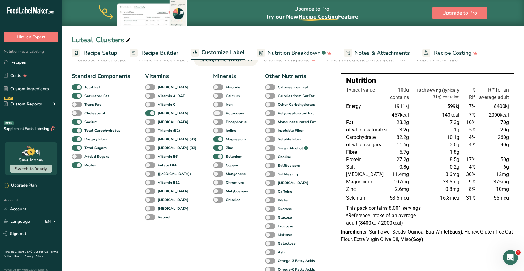
click at [226, 111] on b "Potassium" at bounding box center [235, 113] width 19 height 6
click at [217, 111] on input "Potassium" at bounding box center [215, 113] width 4 height 4
checkbox input "true"
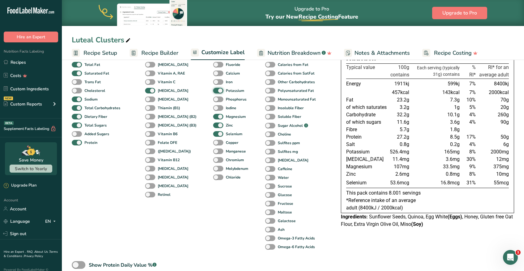
scroll to position [56, 0]
click at [278, 237] on b "Omega-3 Fatty Acids" at bounding box center [296, 237] width 37 height 6
click at [269, 237] on input "Omega-3 Fatty Acids" at bounding box center [267, 237] width 4 height 4
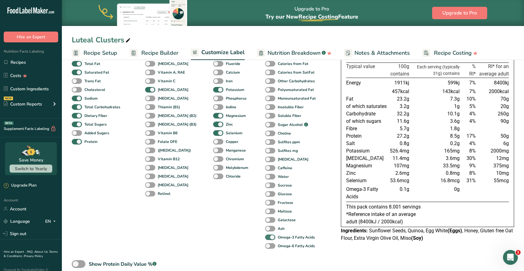
click at [278, 237] on b "Omega-3 Fatty Acids" at bounding box center [296, 237] width 37 height 6
click at [269, 237] on input "Omega-3 Fatty Acids" at bounding box center [267, 237] width 4 height 4
checkbox input "false"
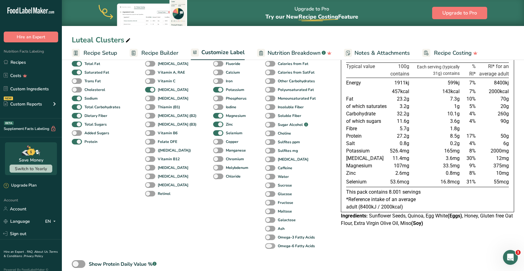
click at [278, 247] on b "Omega-6 Fatty Acids" at bounding box center [296, 246] width 37 height 6
click at [269, 247] on input "Omega-6 Fatty Acids" at bounding box center [267, 246] width 4 height 4
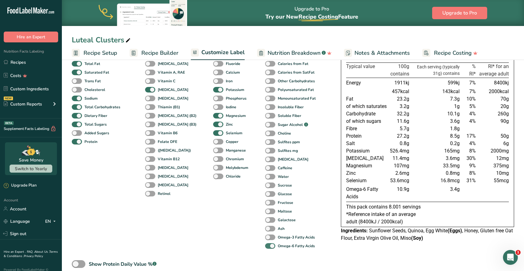
click at [278, 247] on b "Omega-6 Fatty Acids" at bounding box center [296, 246] width 37 height 6
click at [269, 247] on input "Omega-6 Fatty Acids" at bounding box center [267, 246] width 4 height 4
checkbox input "false"
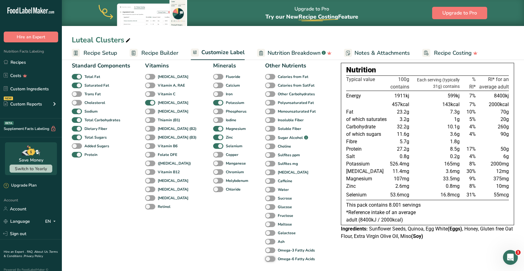
scroll to position [83, 0]
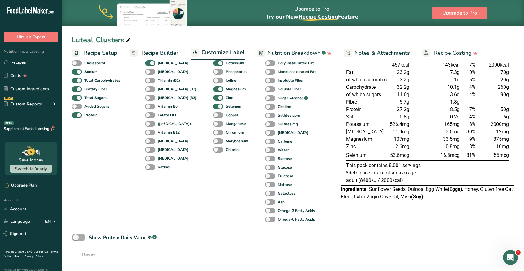
click at [119, 236] on div "Show Protein Daily Value % .a-a{fill:#347362;}.b-a{fill:#fff;}" at bounding box center [123, 237] width 68 height 7
click at [76, 236] on input "Show Protein Daily Value % .a-a{fill:#347362;}.b-a{fill:#fff;}" at bounding box center [74, 237] width 4 height 4
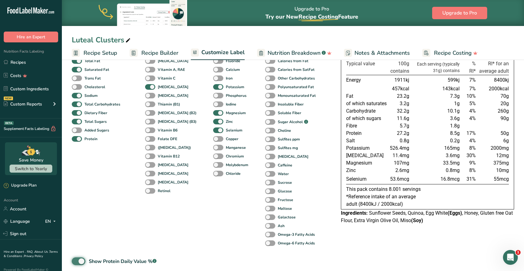
scroll to position [55, 0]
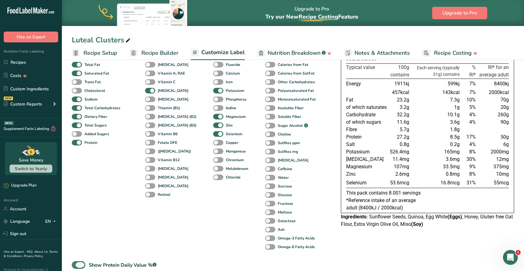
click at [105, 263] on div "Show Protein Daily Value % .a-a{fill:#347362;}.b-a{fill:#fff;}" at bounding box center [123, 264] width 68 height 7
click at [76, 263] on input "Show Protein Daily Value % .a-a{fill:#347362;}.b-a{fill:#fff;}" at bounding box center [74, 265] width 4 height 4
checkbox input "false"
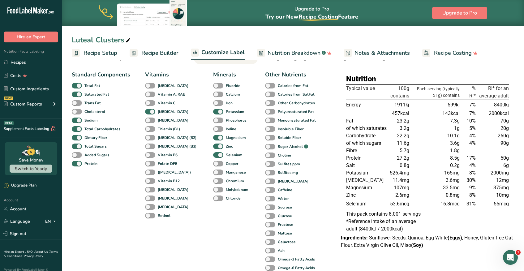
scroll to position [0, 0]
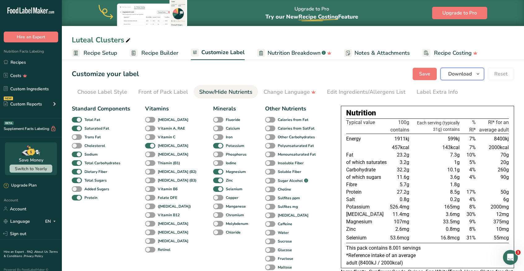
click at [465, 77] on span "Download" at bounding box center [460, 73] width 24 height 7
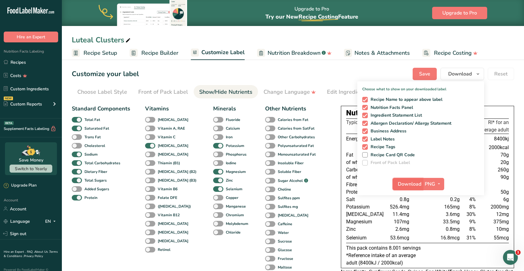
click at [415, 187] on span "Download" at bounding box center [410, 183] width 24 height 7
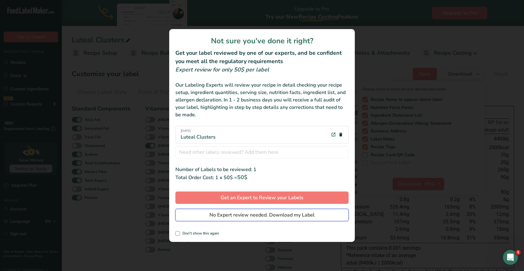
click at [308, 219] on button "No Expert review needed. Download my Label" at bounding box center [261, 215] width 173 height 12
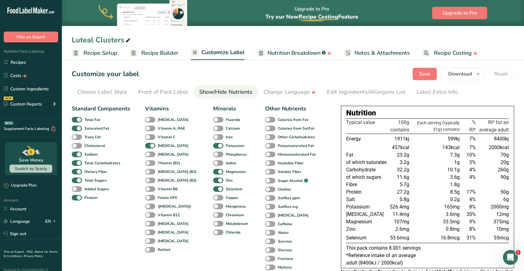
click at [168, 57] on span "Recipe Builder" at bounding box center [159, 53] width 37 height 8
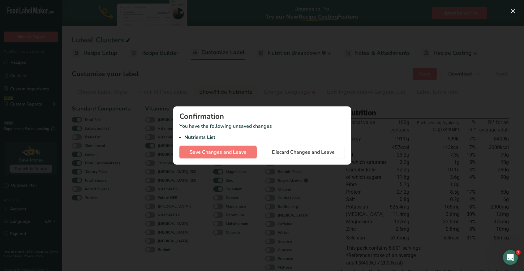
drag, startPoint x: 241, startPoint y: 156, endPoint x: 183, endPoint y: 117, distance: 69.7
click at [241, 156] on span "Save Changes and Leave" at bounding box center [218, 151] width 57 height 7
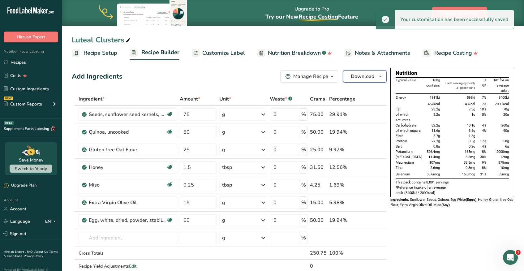
click at [353, 76] on span "Download" at bounding box center [363, 76] width 24 height 7
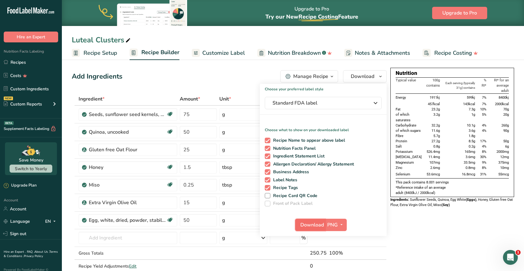
click at [321, 224] on span "Download" at bounding box center [312, 224] width 24 height 7
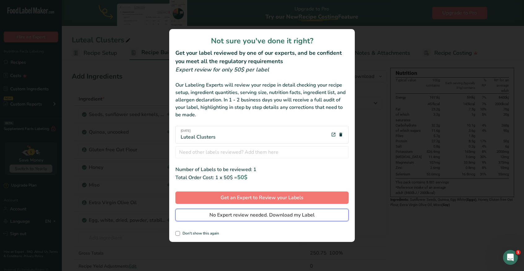
click at [300, 216] on span "No Expert review needed. Download my Label" at bounding box center [261, 214] width 105 height 7
